Goal: Communication & Community: Answer question/provide support

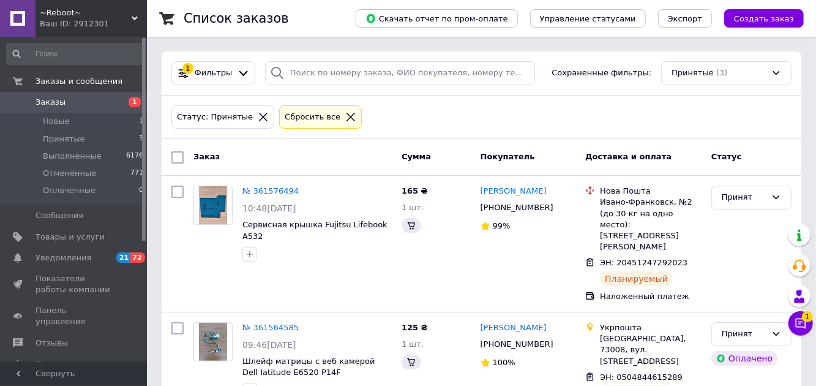
click at [801, 321] on icon at bounding box center [801, 323] width 12 height 12
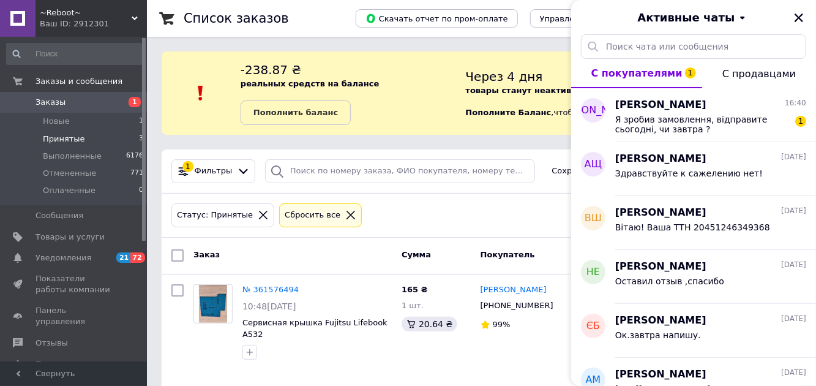
click at [724, 118] on span "Я зробив замовлення, відправите сьогодні, чи завтра ?" at bounding box center [702, 125] width 174 height 20
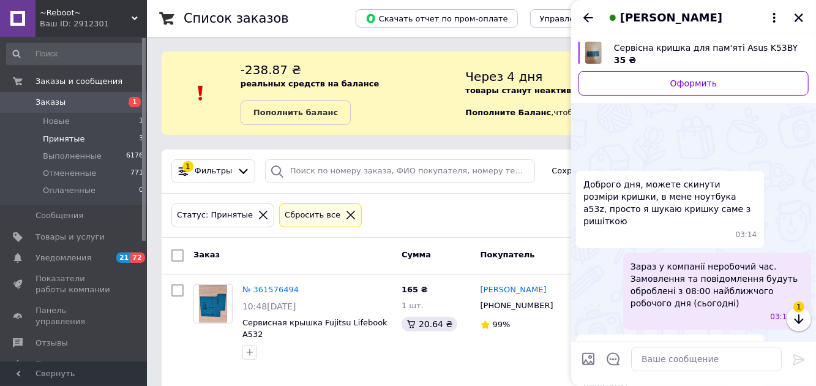
scroll to position [325, 0]
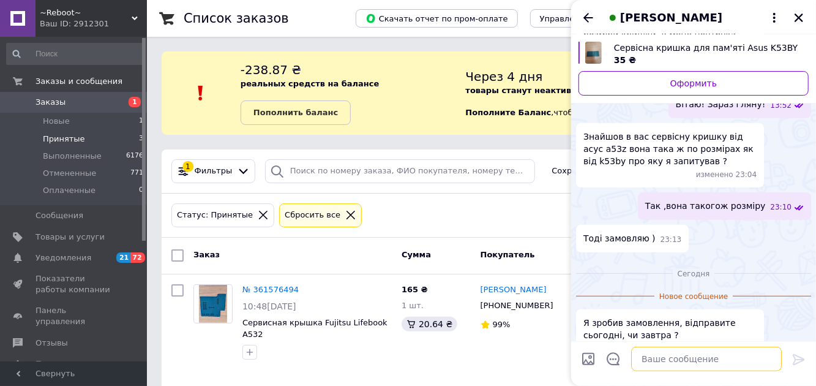
click at [696, 353] on textarea at bounding box center [706, 359] width 151 height 24
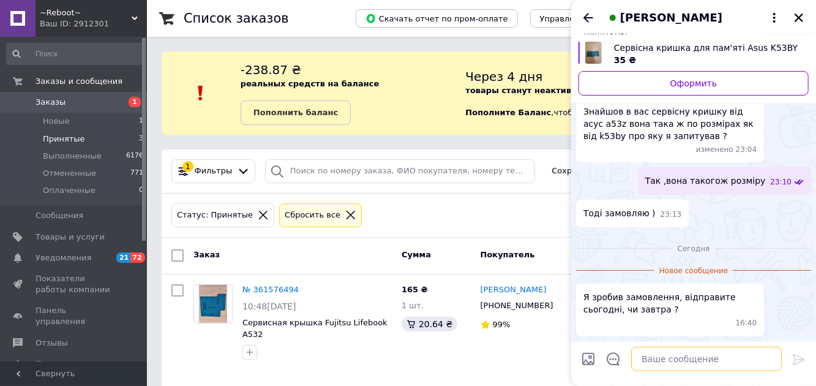
scroll to position [294, 0]
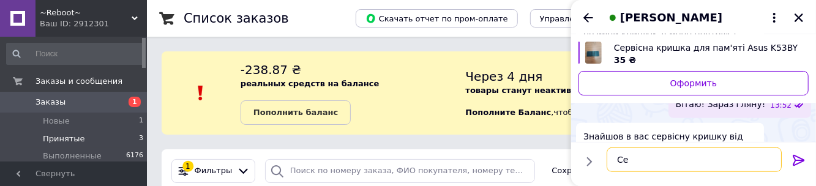
type textarea "С"
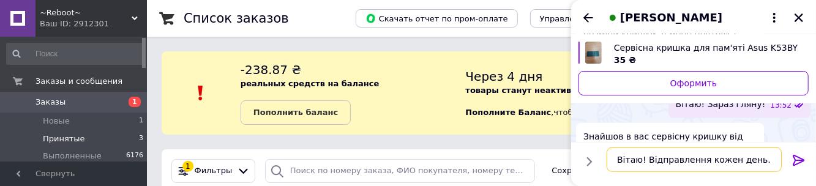
type textarea "Вітаю! Відправлення кожен день."
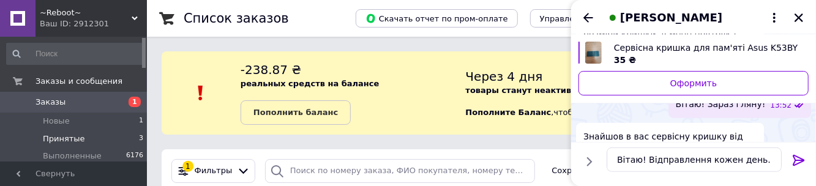
click at [794, 161] on icon at bounding box center [799, 159] width 12 height 11
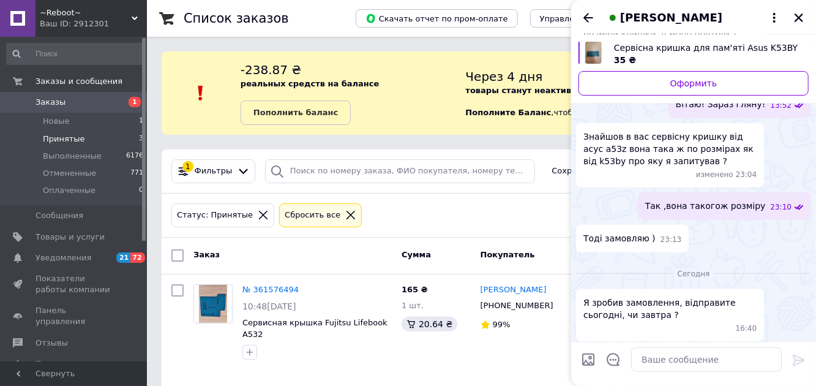
scroll to position [307, 0]
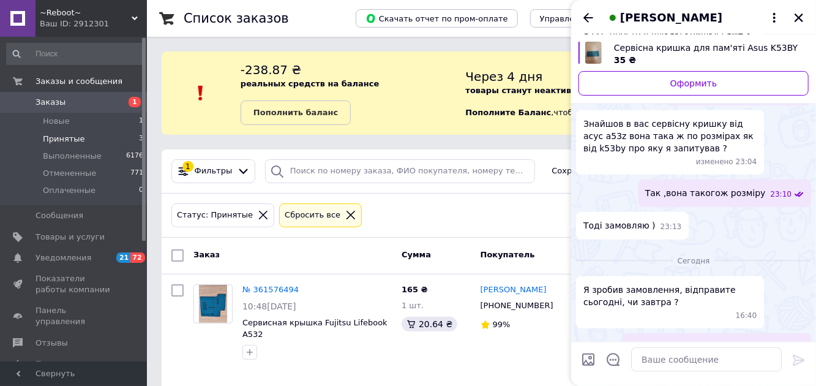
click at [801, 17] on icon "Закрыть" at bounding box center [799, 17] width 11 height 11
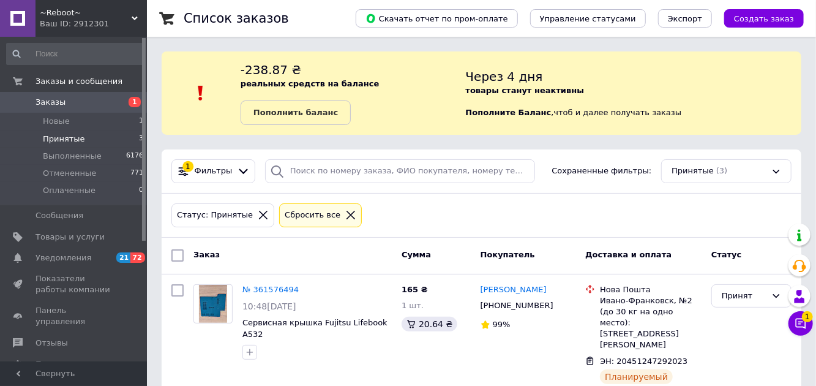
click at [806, 323] on icon at bounding box center [801, 323] width 10 height 10
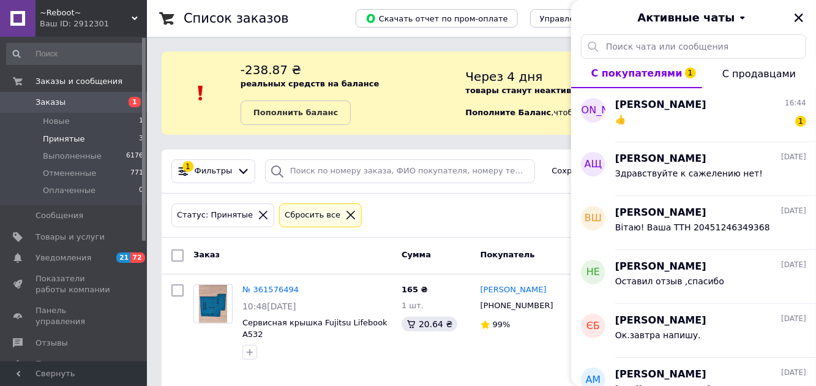
click at [746, 109] on div "[PERSON_NAME] 16:44" at bounding box center [710, 105] width 191 height 14
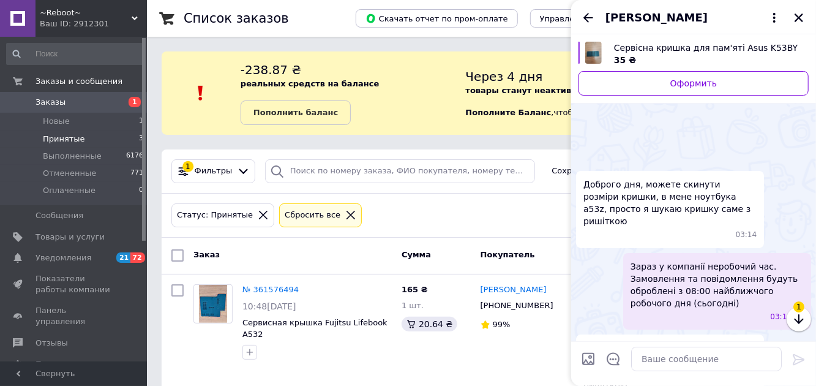
scroll to position [393, 0]
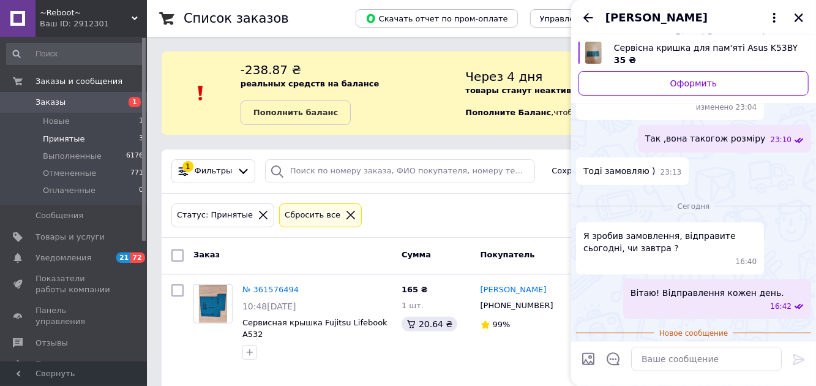
click at [803, 18] on icon "Закрыть" at bounding box center [799, 17] width 11 height 11
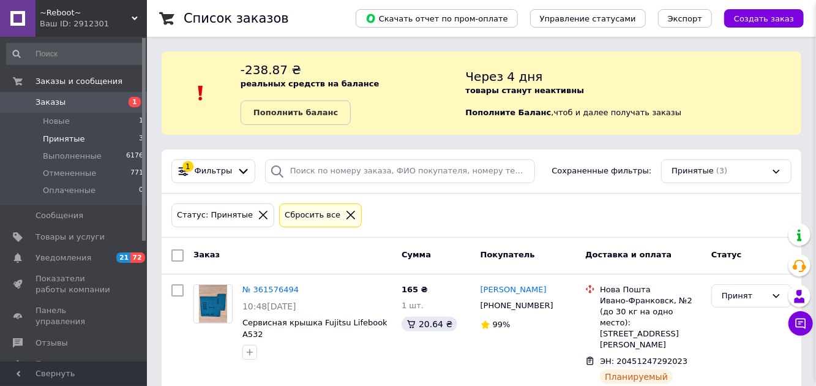
scroll to position [361, 0]
